Goal: Find specific page/section: Find specific page/section

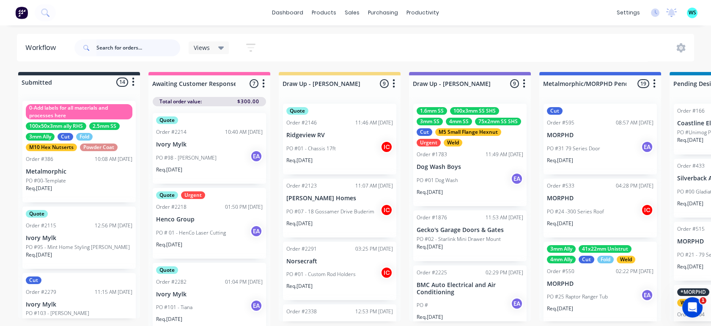
click at [129, 50] on input "text" at bounding box center [138, 47] width 84 height 17
type input "z0ne"
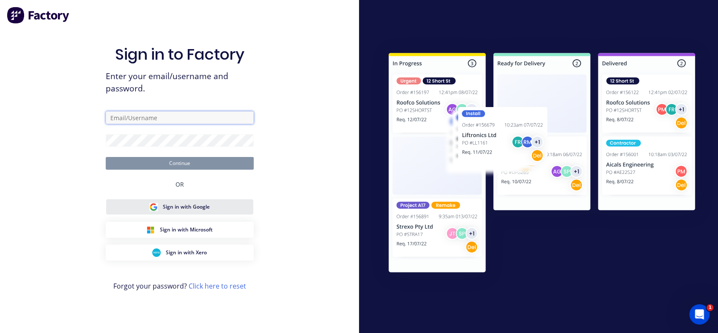
type input "[EMAIL_ADDRESS][DOMAIN_NAME]"
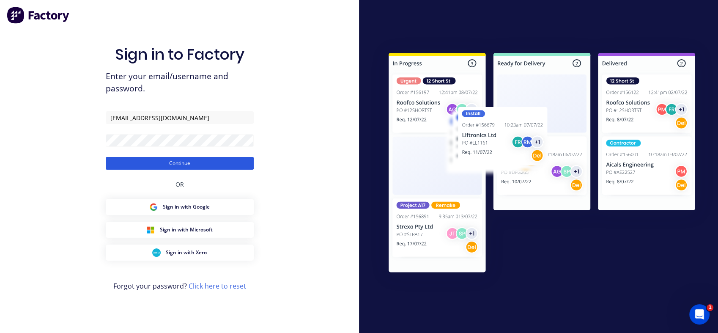
click at [218, 167] on button "Continue" at bounding box center [180, 163] width 148 height 13
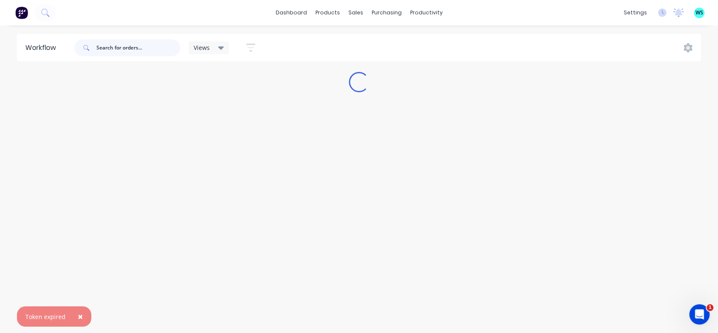
click at [144, 46] on input "text" at bounding box center [138, 47] width 84 height 17
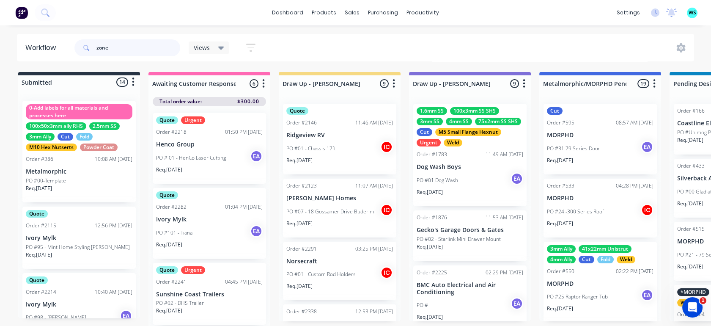
type input "zone"
click at [124, 46] on input "zone" at bounding box center [138, 47] width 84 height 17
click at [123, 48] on input "zone" at bounding box center [138, 47] width 84 height 17
click at [123, 49] on input "zone" at bounding box center [138, 47] width 84 height 17
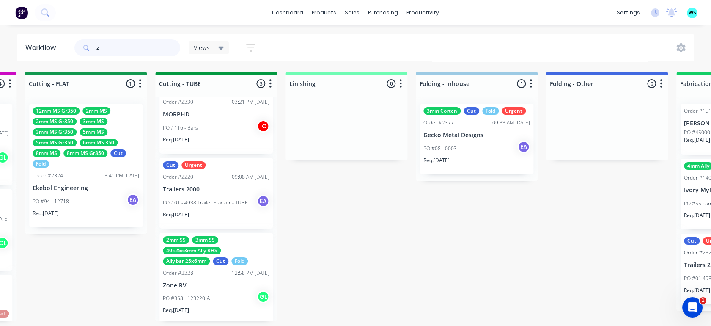
scroll to position [24, 0]
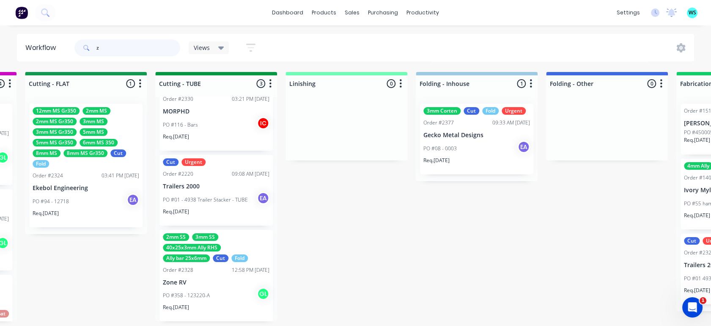
type input "z"
click at [218, 274] on div "2mm SS 3mm SS 40x25x3mm Ally RHS Ally bar 25x6mm Cut Fold Order #2328 12:58 PM …" at bounding box center [215, 276] width 113 height 92
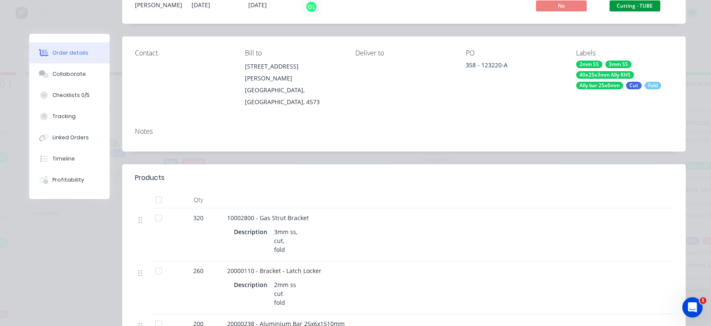
scroll to position [0, 0]
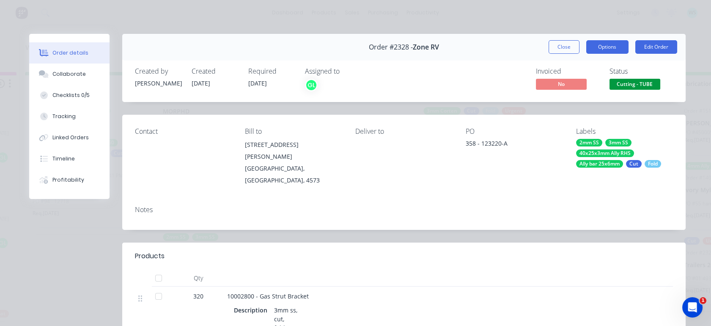
click at [607, 47] on button "Options" at bounding box center [607, 47] width 42 height 14
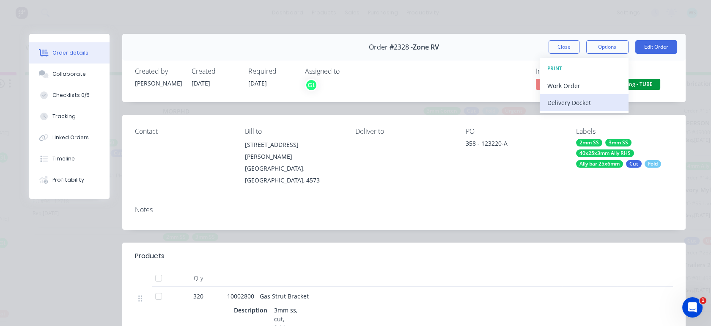
click at [564, 98] on div "Delivery Docket" at bounding box center [584, 102] width 74 height 12
click at [564, 99] on div "Standard" at bounding box center [584, 102] width 74 height 12
